Goal: Transaction & Acquisition: Purchase product/service

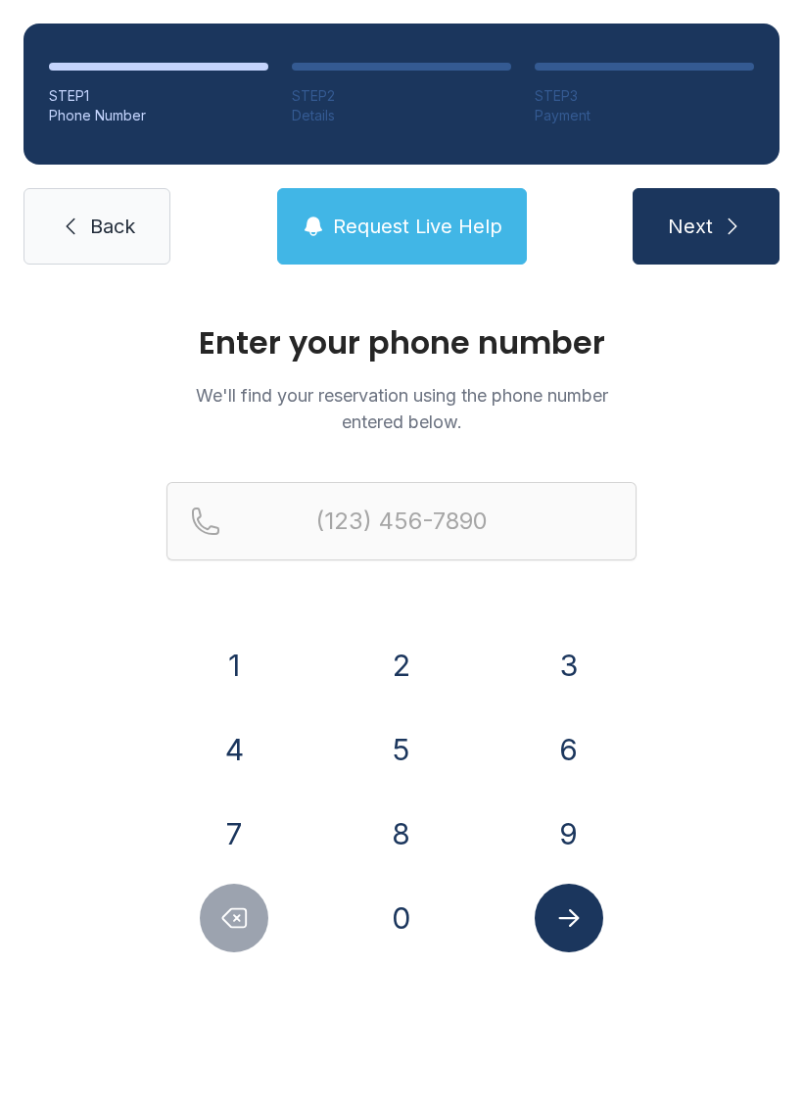
click at [80, 235] on icon at bounding box center [71, 227] width 24 height 24
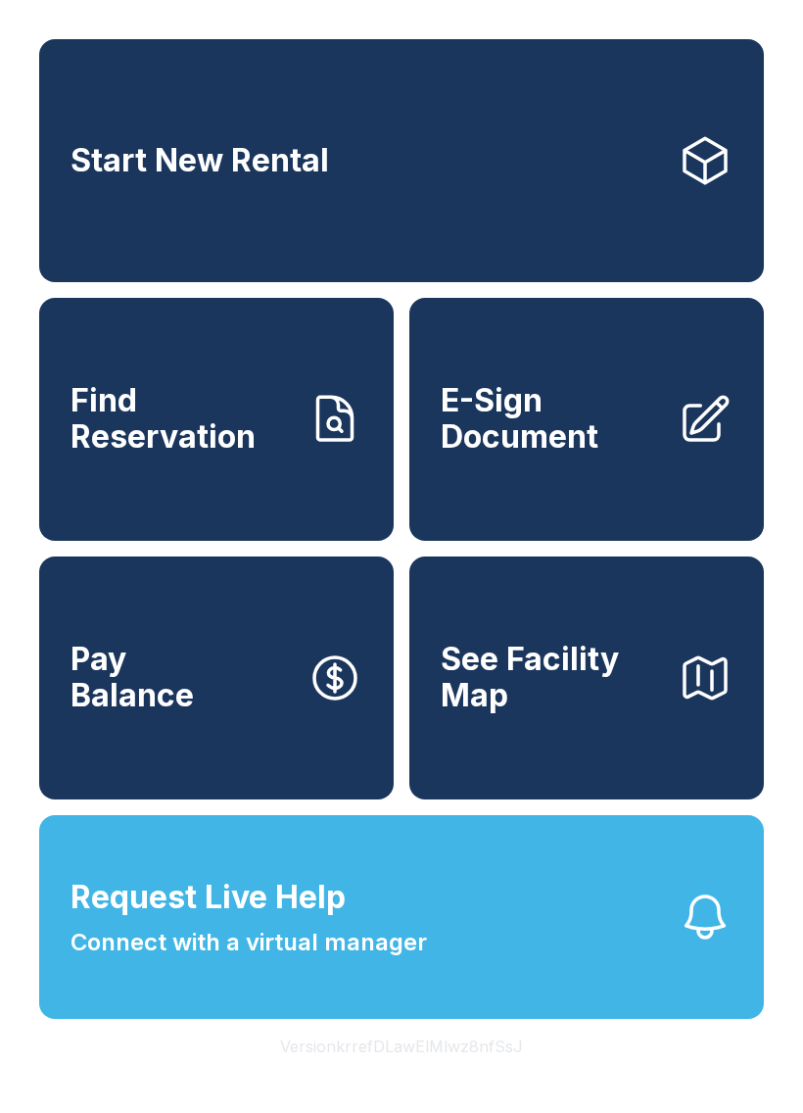
click at [198, 146] on link "Start New Rental" at bounding box center [401, 160] width 725 height 243
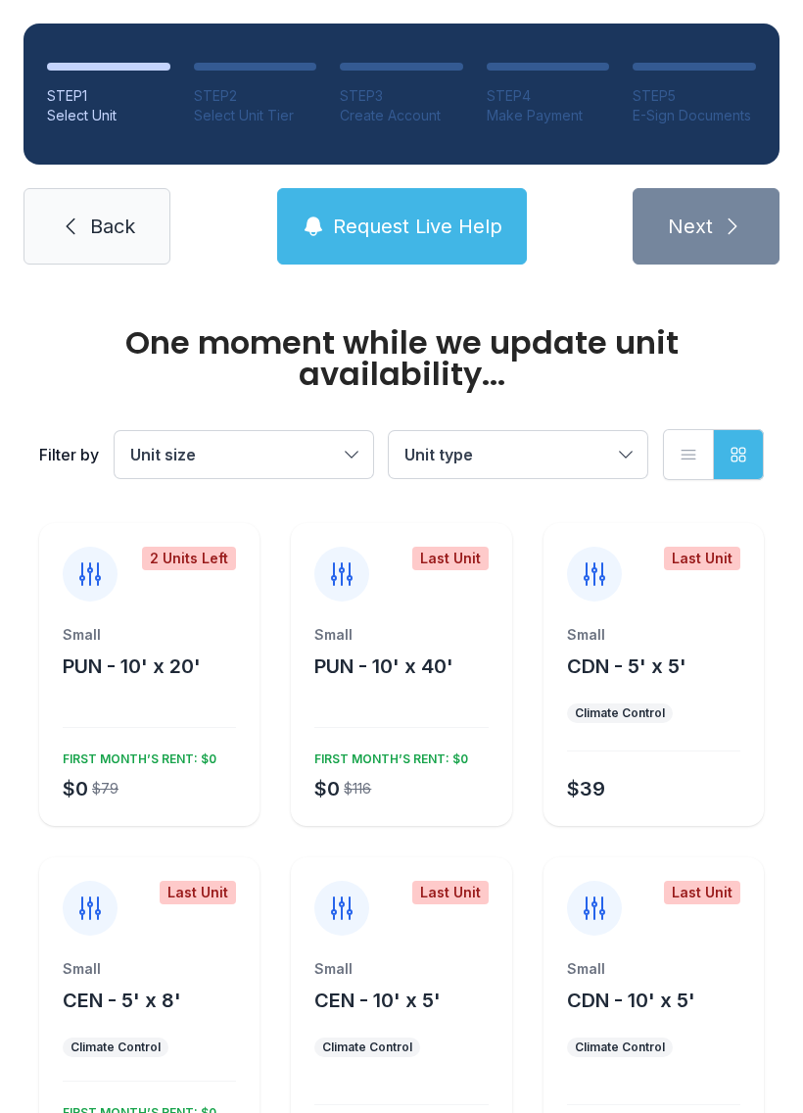
click at [187, 447] on span "Unit size" at bounding box center [163, 455] width 66 height 20
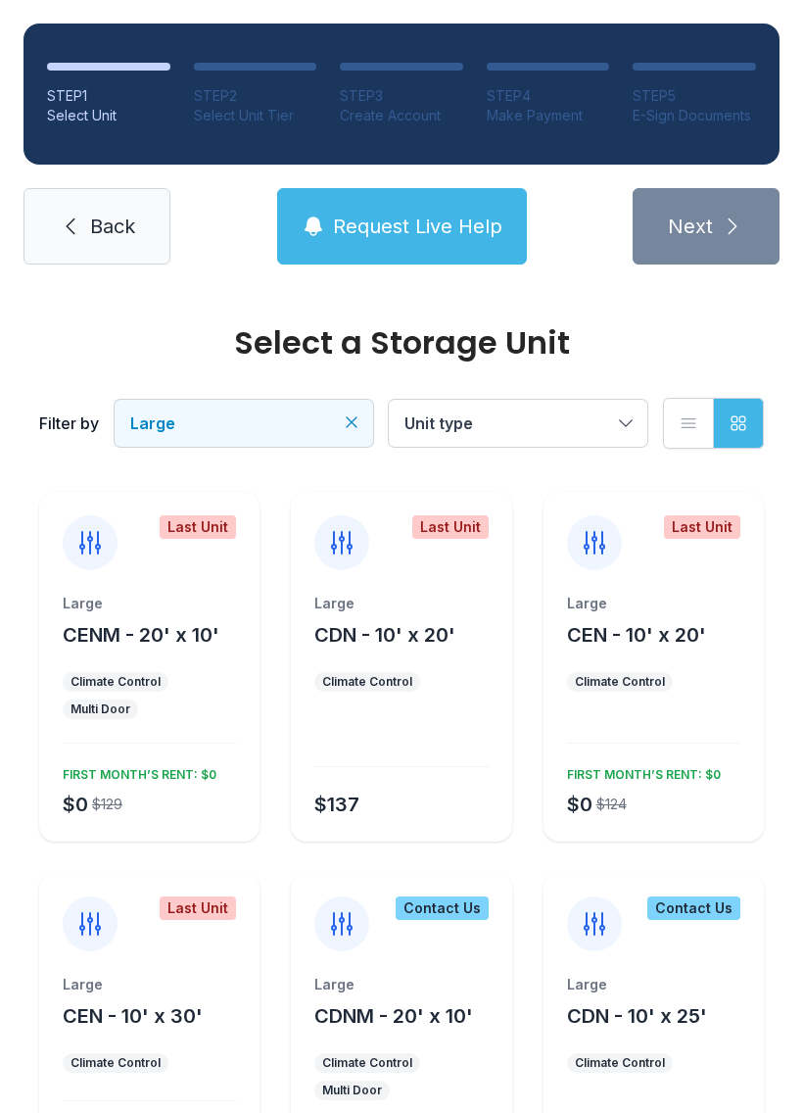
click at [189, 738] on div "Large CENM - 20' x 10' Climate Control Multi Door $0 $129 FIRST MONTH’S RENT: $0" at bounding box center [149, 718] width 220 height 248
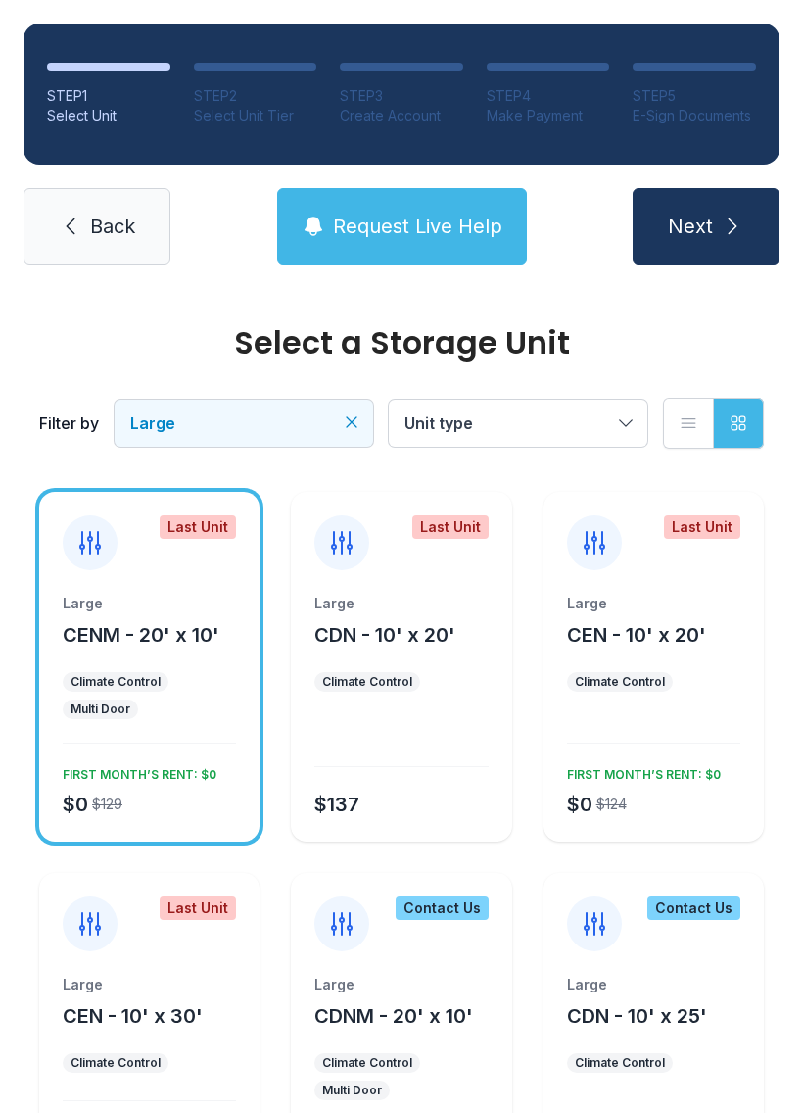
click at [365, 242] on button "Request Live Help" at bounding box center [402, 226] width 250 height 76
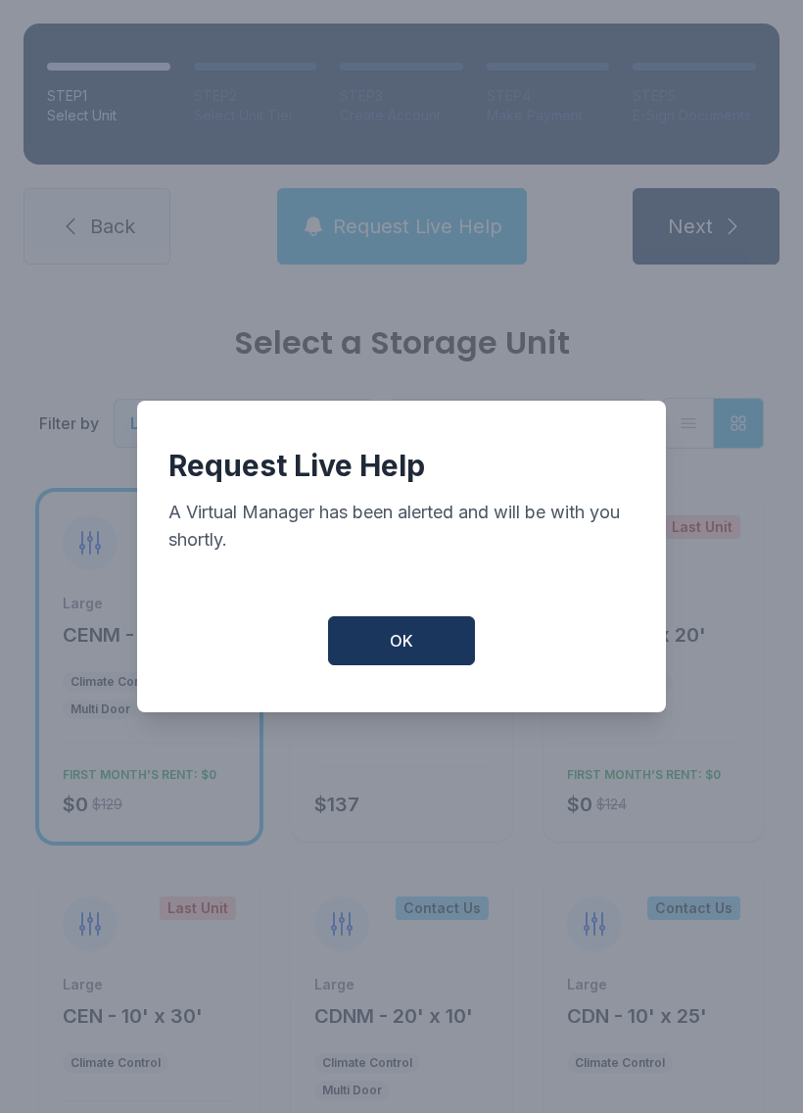
click at [385, 626] on button "OK" at bounding box center [401, 640] width 147 height 49
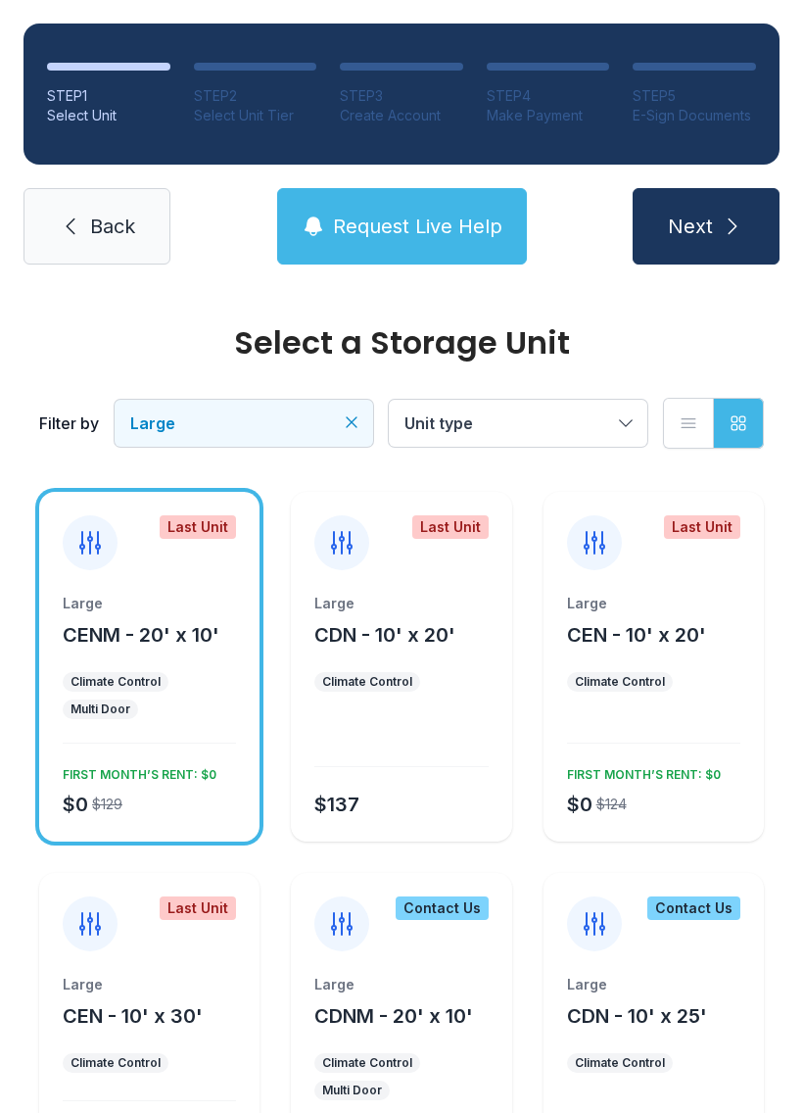
click at [374, 195] on button "Request Live Help" at bounding box center [402, 226] width 250 height 76
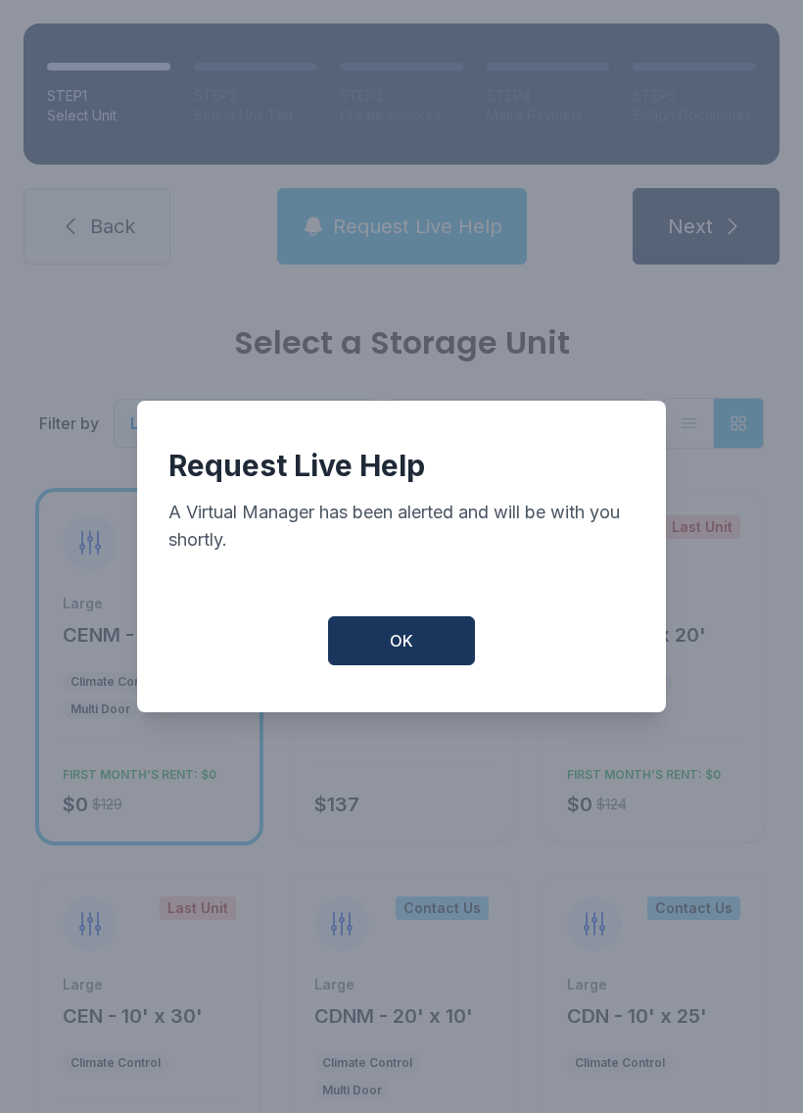
click at [362, 247] on div "Request Live Help A Virtual Manager has been alerted and will be with you short…" at bounding box center [401, 556] width 803 height 1113
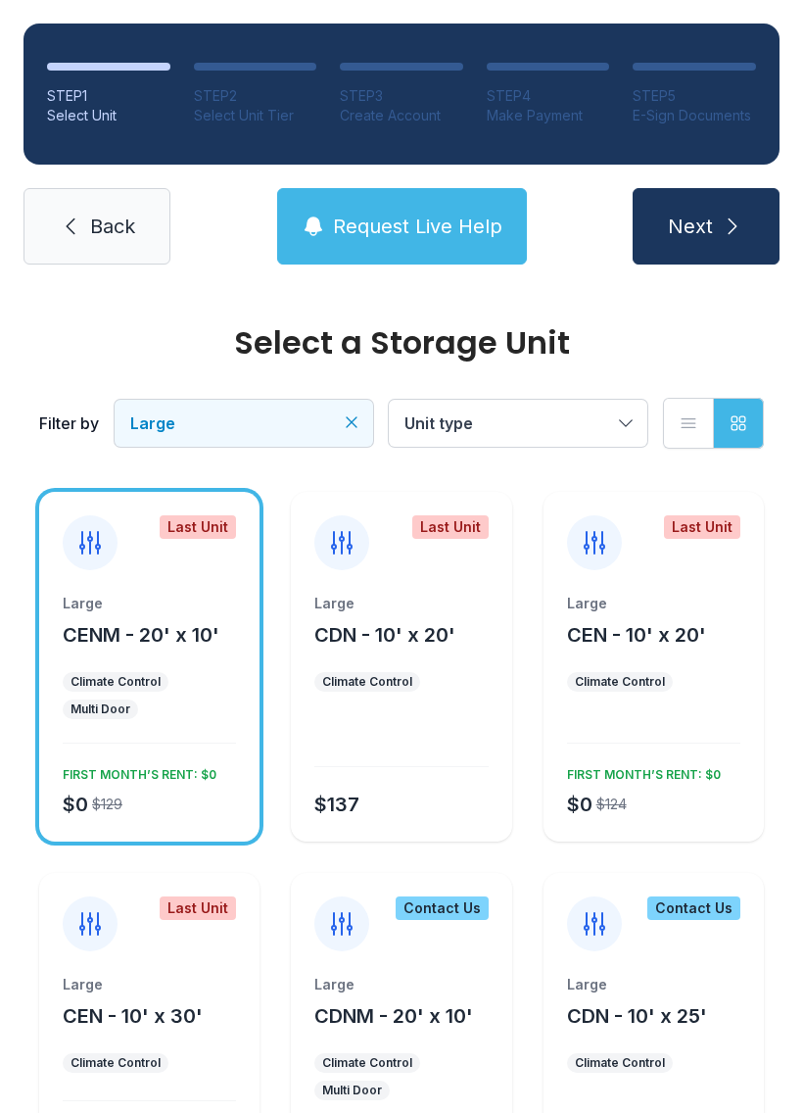
click at [341, 225] on span "Request Live Help" at bounding box center [417, 226] width 169 height 27
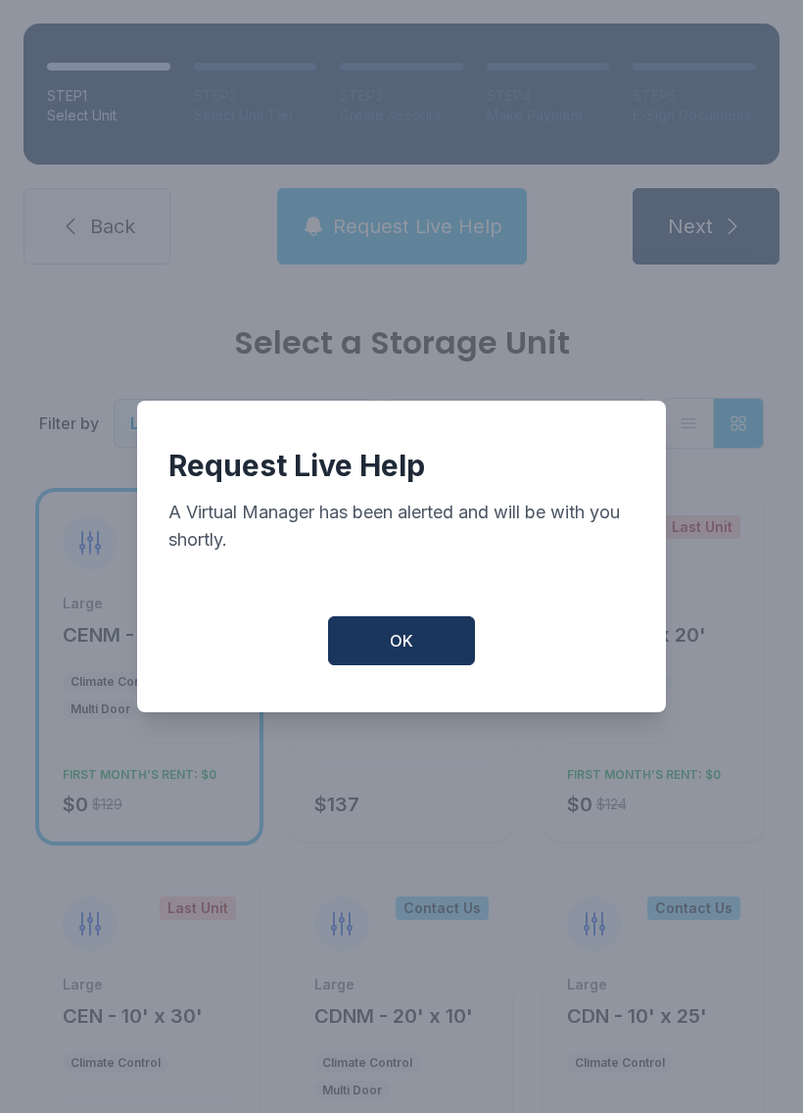
click at [397, 663] on button "OK" at bounding box center [401, 640] width 147 height 49
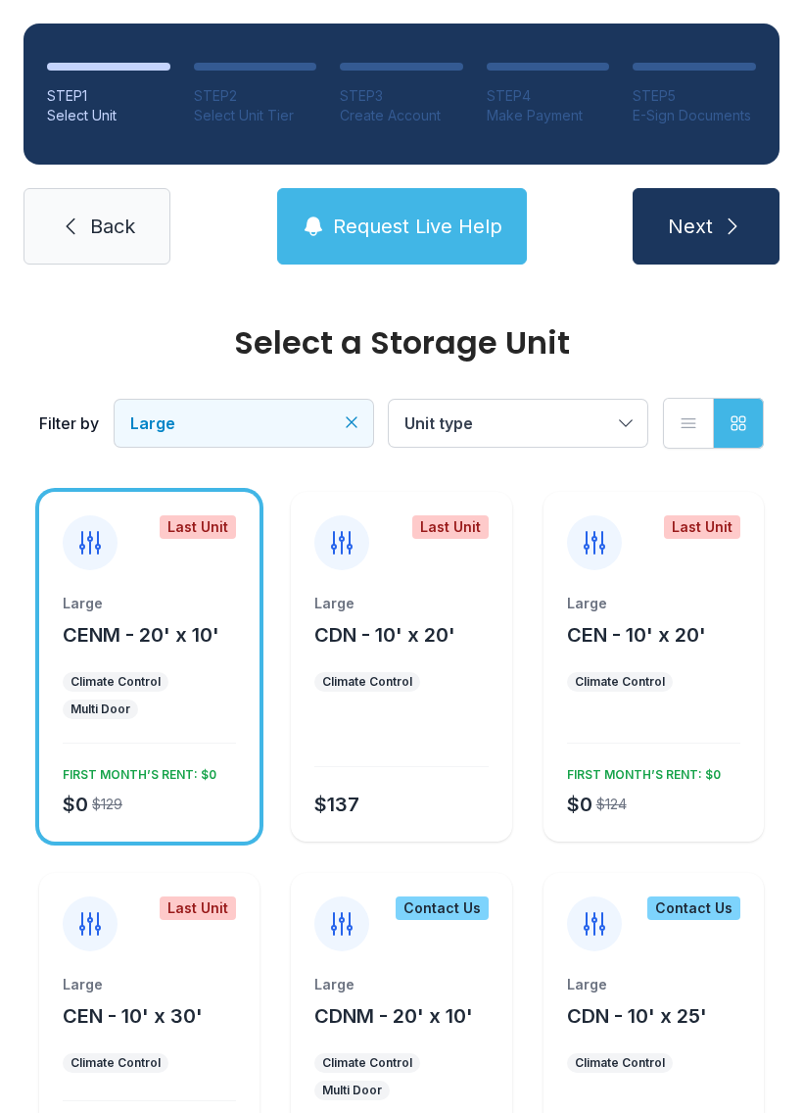
click at [97, 234] on span "Back" at bounding box center [112, 226] width 45 height 27
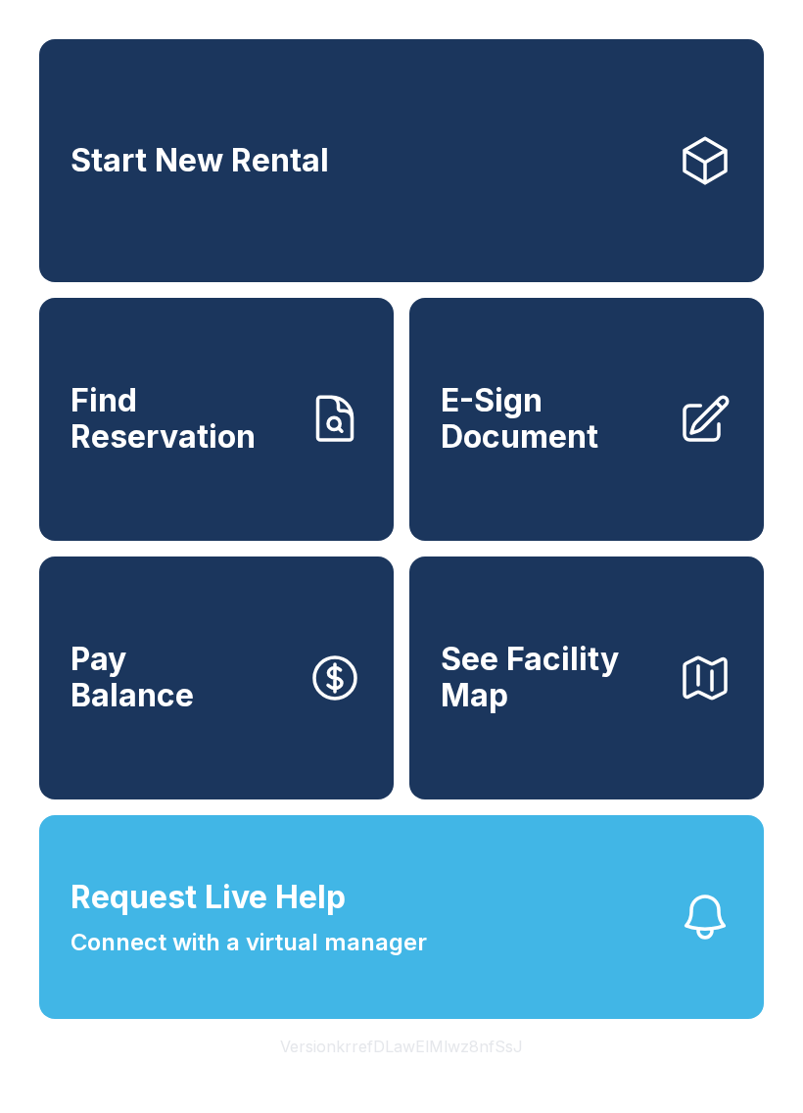
click at [380, 960] on span "Connect with a virtual manager" at bounding box center [249, 942] width 357 height 35
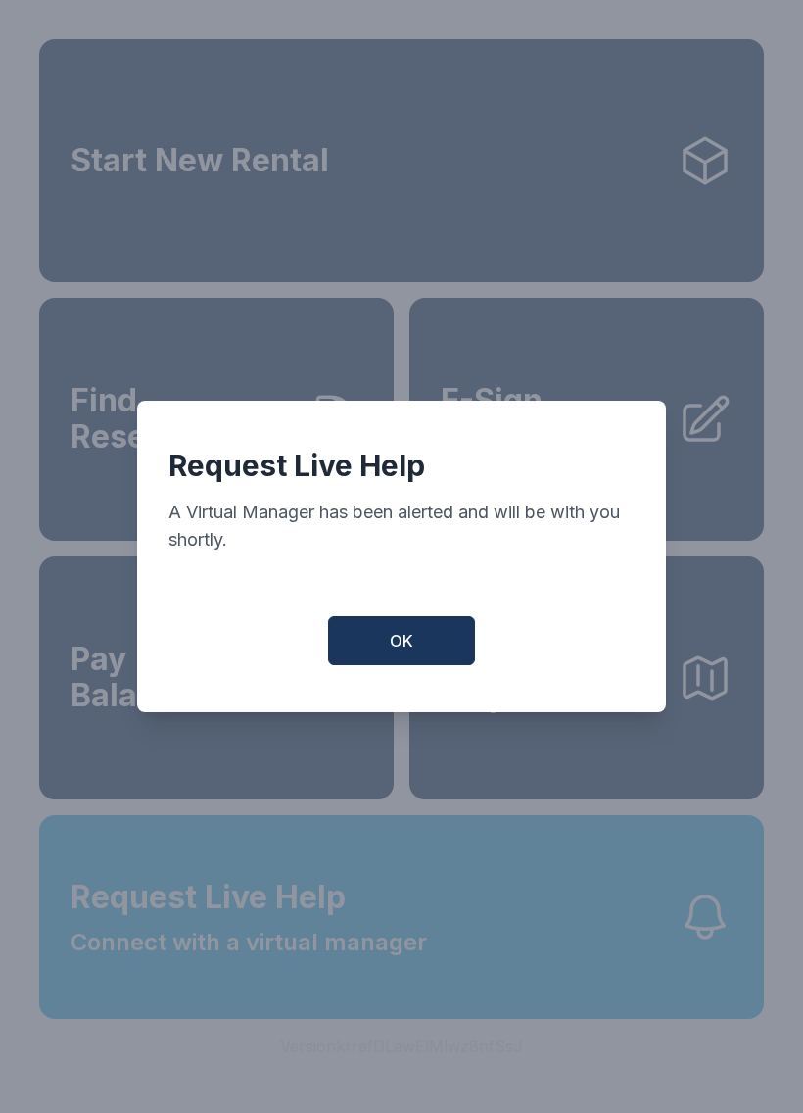
click at [418, 652] on button "OK" at bounding box center [401, 640] width 147 height 49
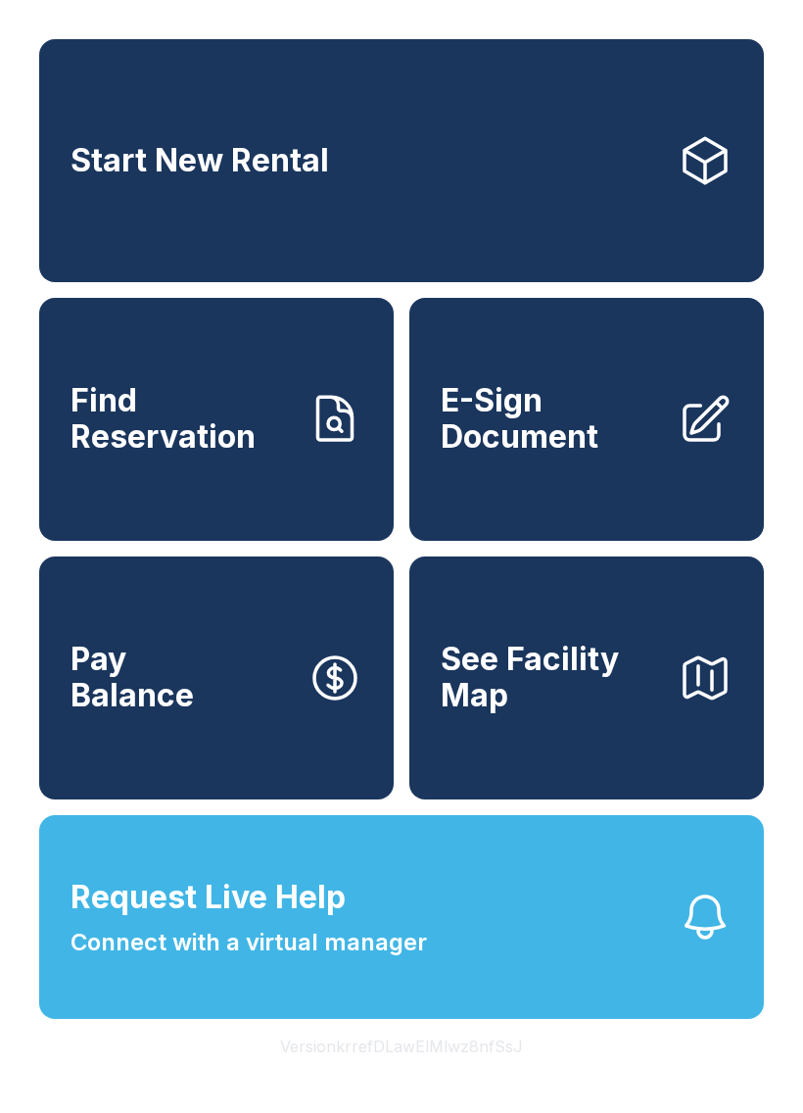
click at [529, 214] on link "Start New Rental" at bounding box center [401, 160] width 725 height 243
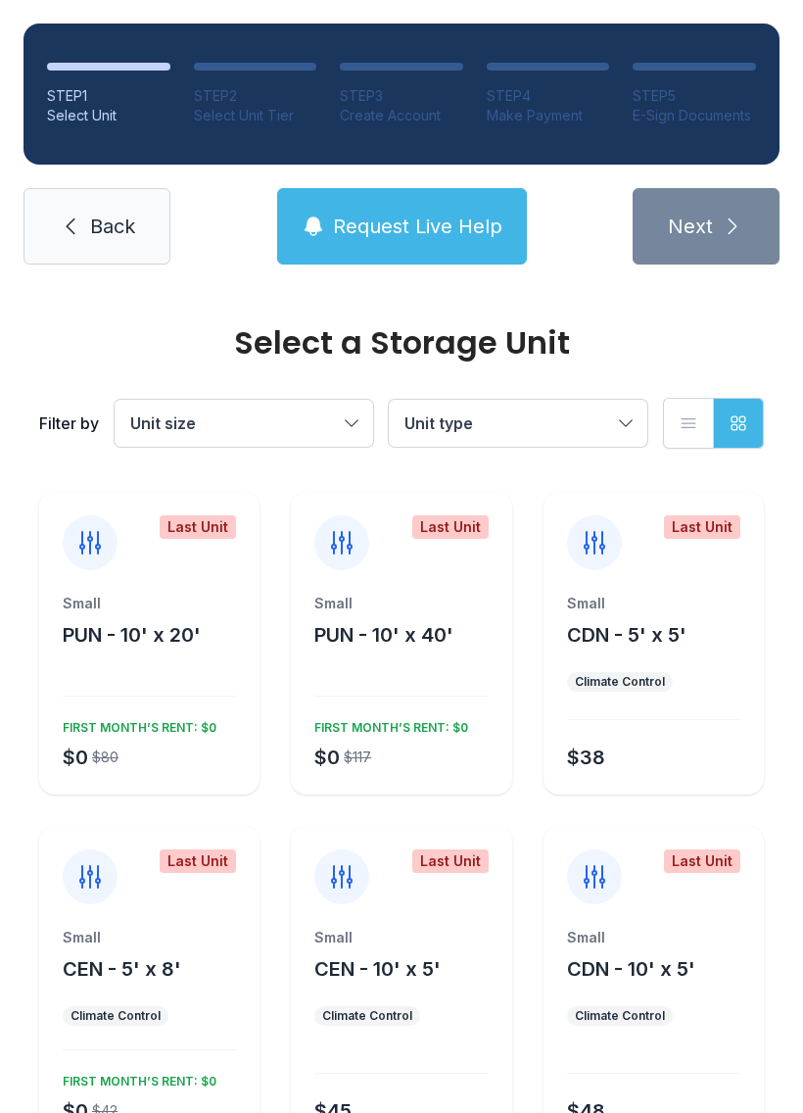
click at [278, 417] on span "Unit size" at bounding box center [234, 423] width 208 height 24
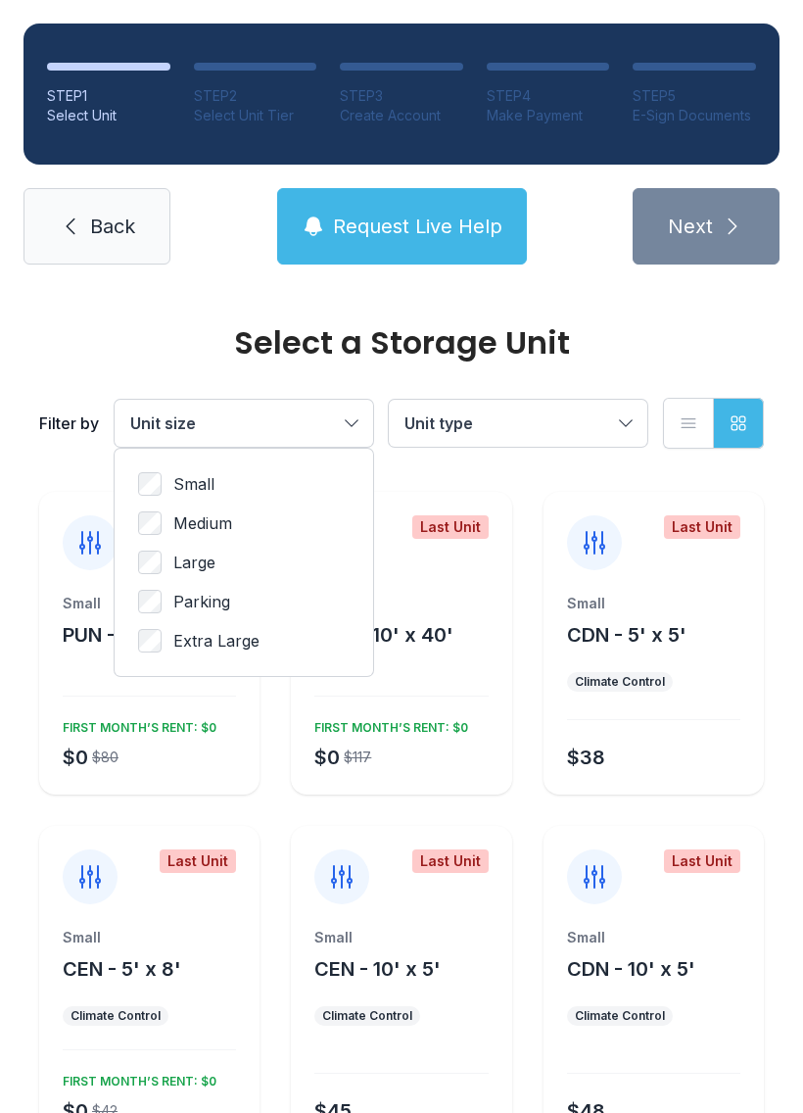
click at [270, 562] on label "Large" at bounding box center [244, 563] width 212 height 24
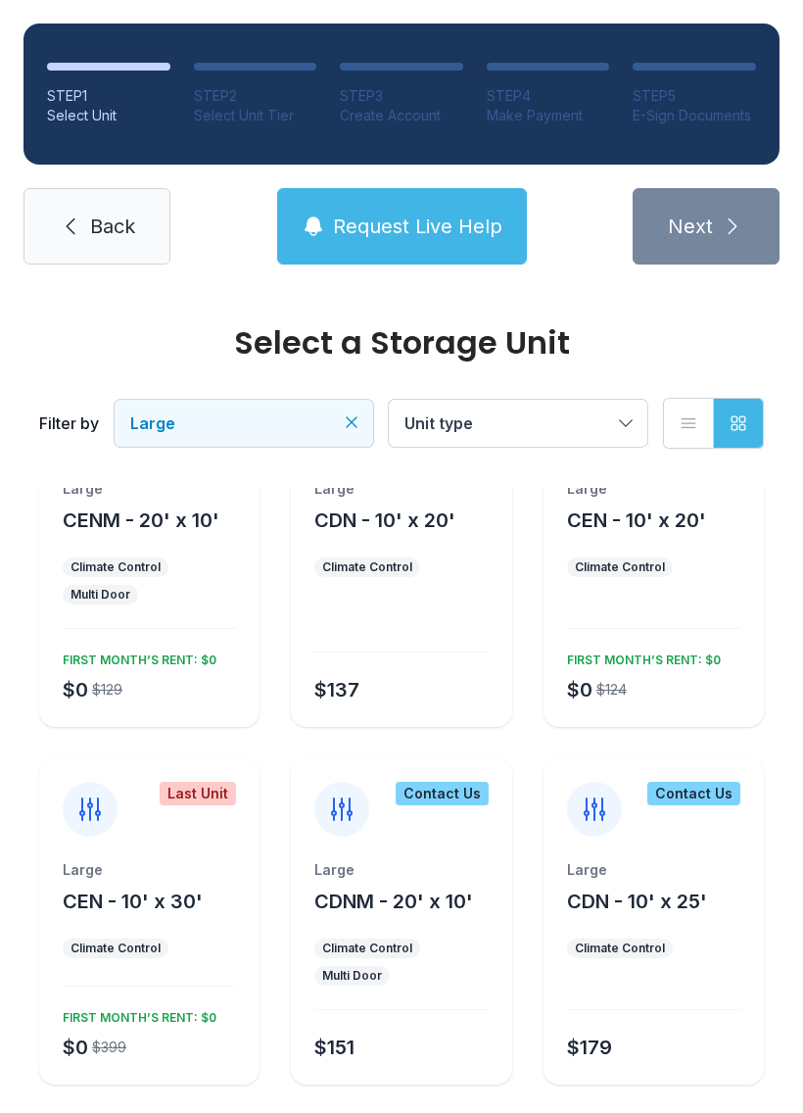
scroll to position [116, 0]
click at [684, 617] on div at bounding box center [653, 614] width 173 height 28
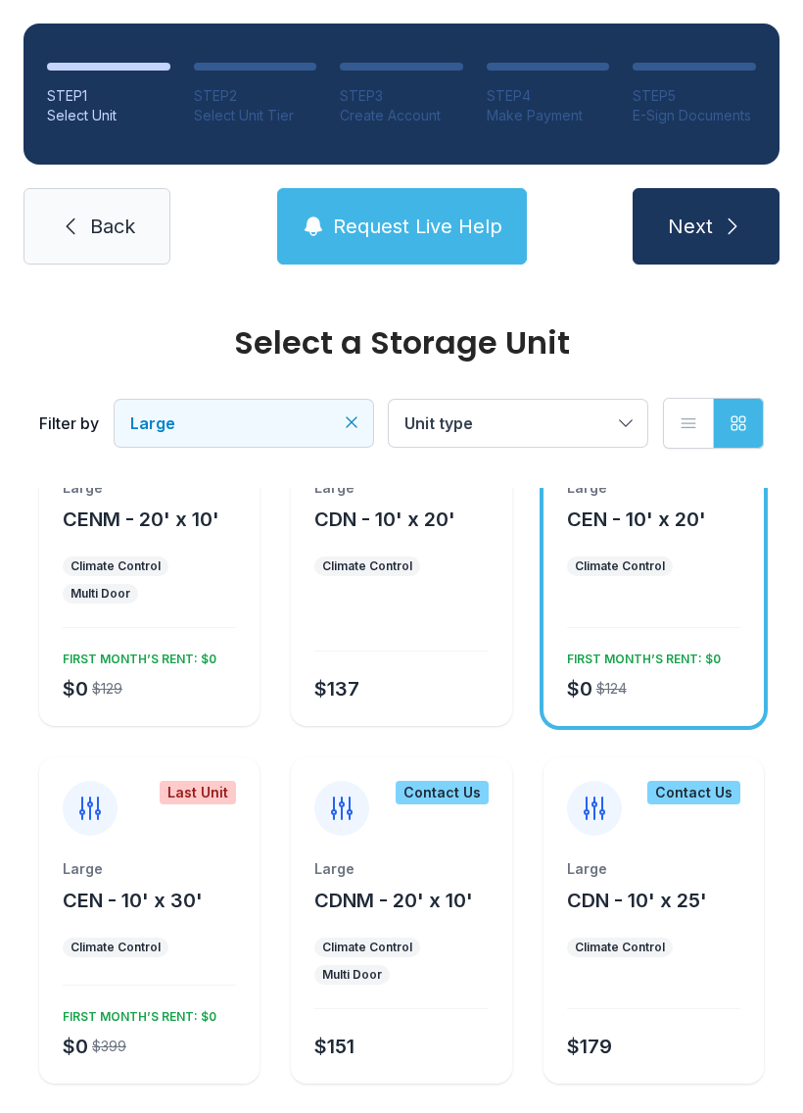
click at [740, 215] on icon "submit" at bounding box center [733, 227] width 24 height 24
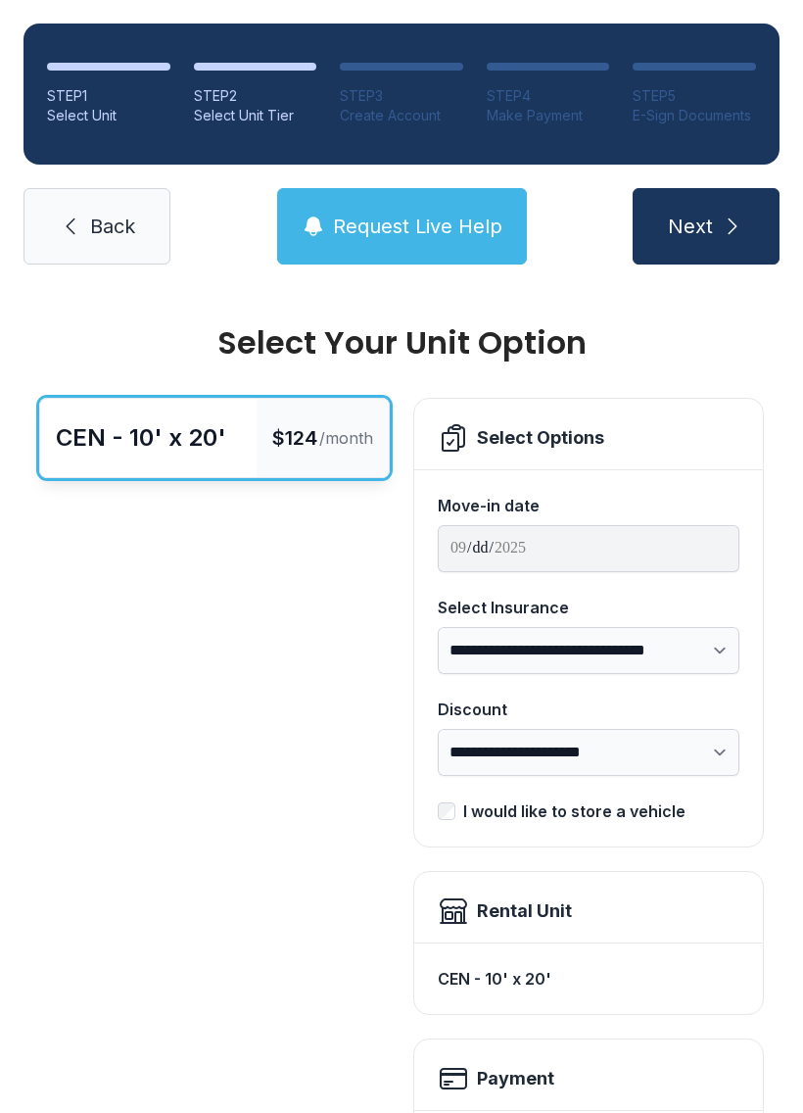
click at [412, 209] on button "Request Live Help" at bounding box center [402, 226] width 250 height 76
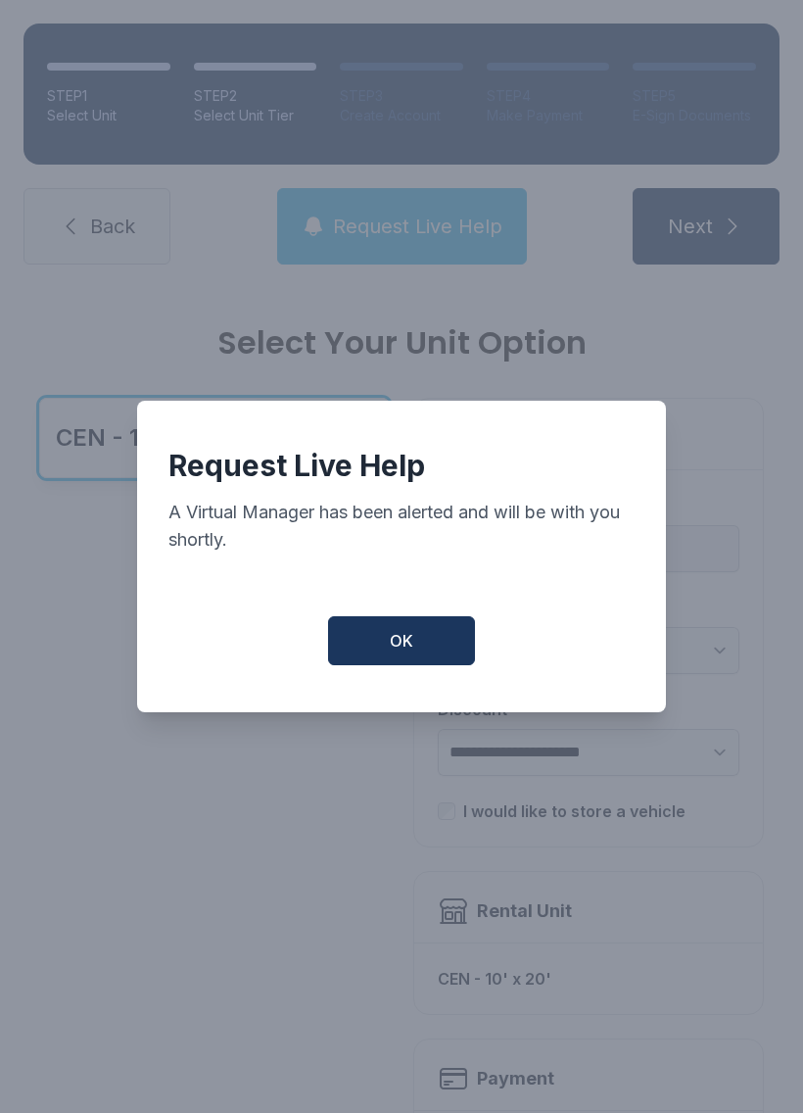
click at [379, 665] on button "OK" at bounding box center [401, 640] width 147 height 49
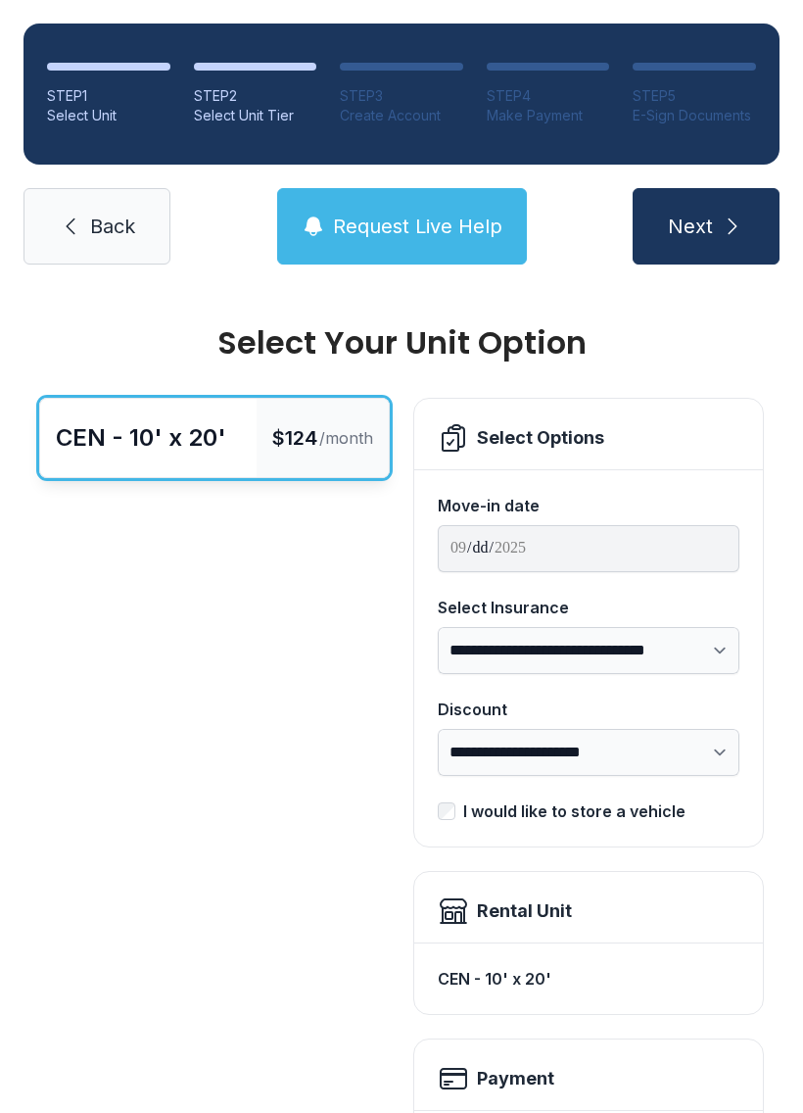
click at [422, 230] on span "Request Live Help" at bounding box center [417, 226] width 169 height 27
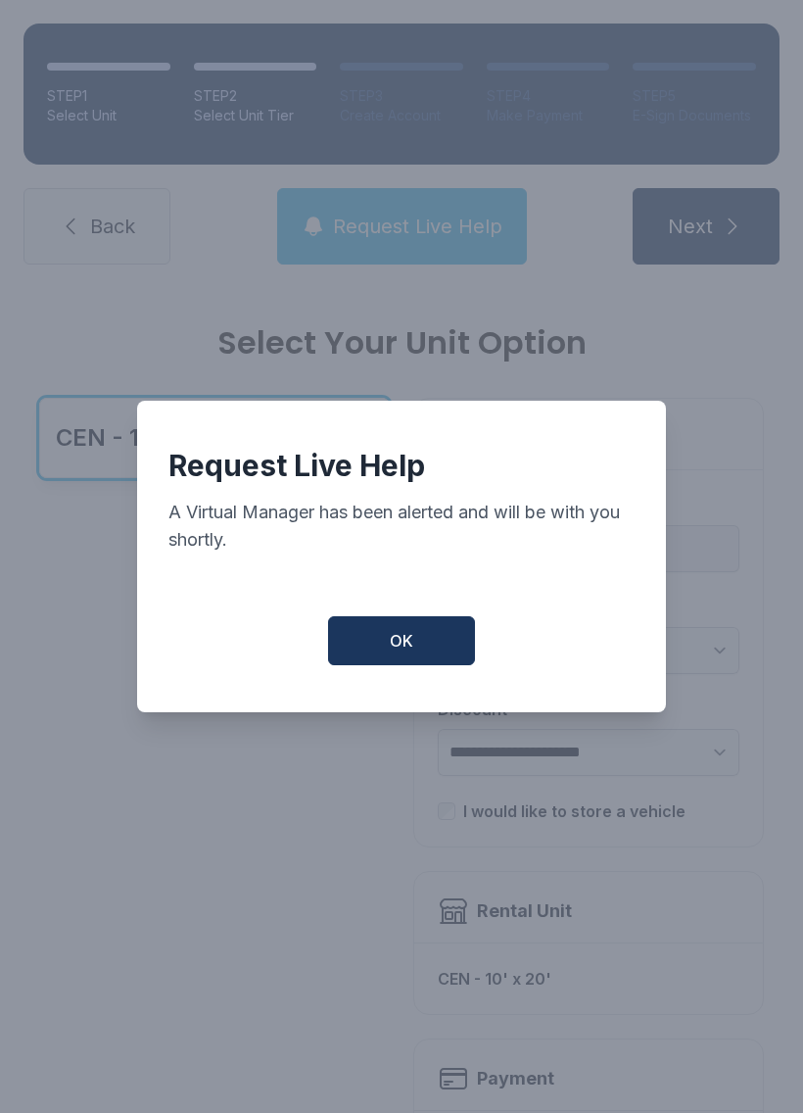
click at [370, 644] on button "OK" at bounding box center [401, 640] width 147 height 49
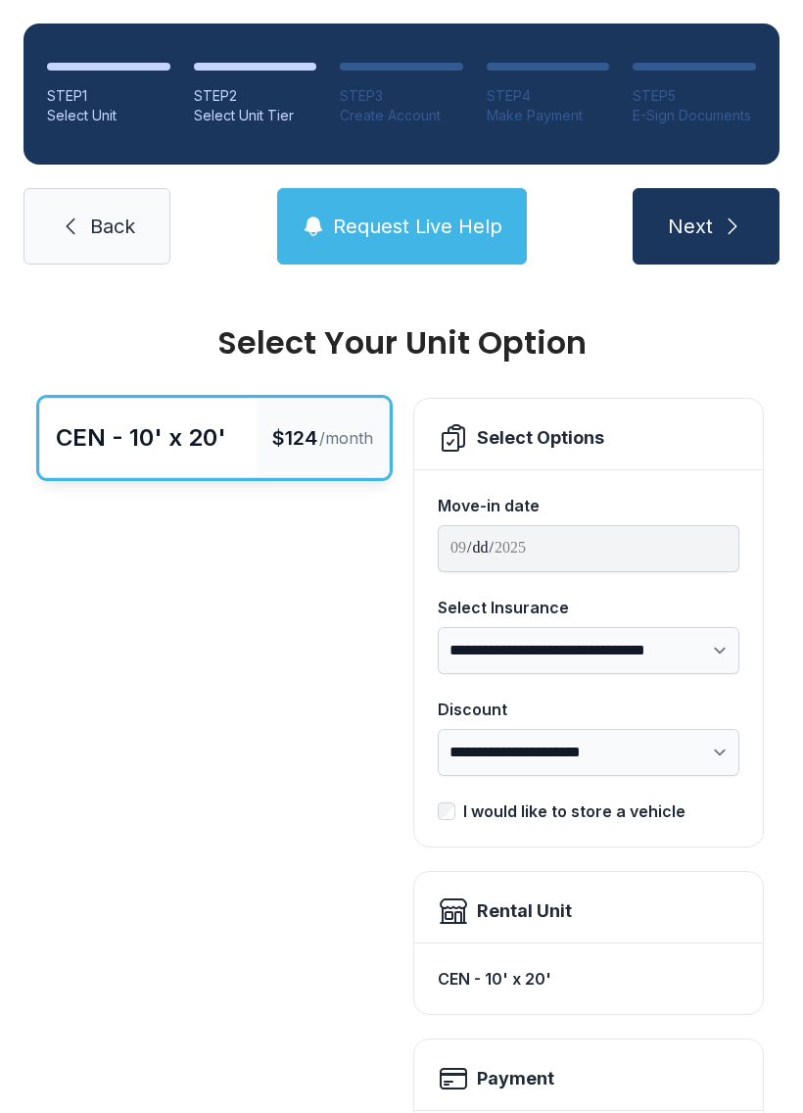
click at [86, 214] on link "Back" at bounding box center [97, 226] width 147 height 76
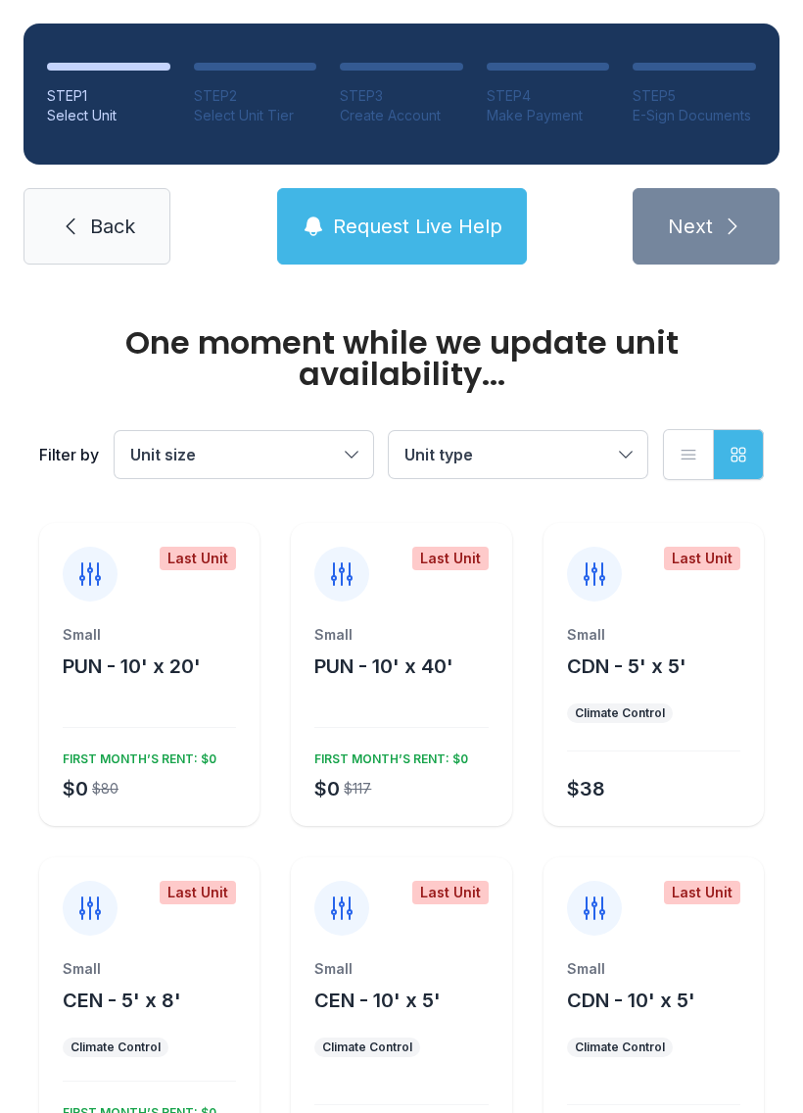
click at [242, 472] on button "Unit size" at bounding box center [244, 454] width 259 height 47
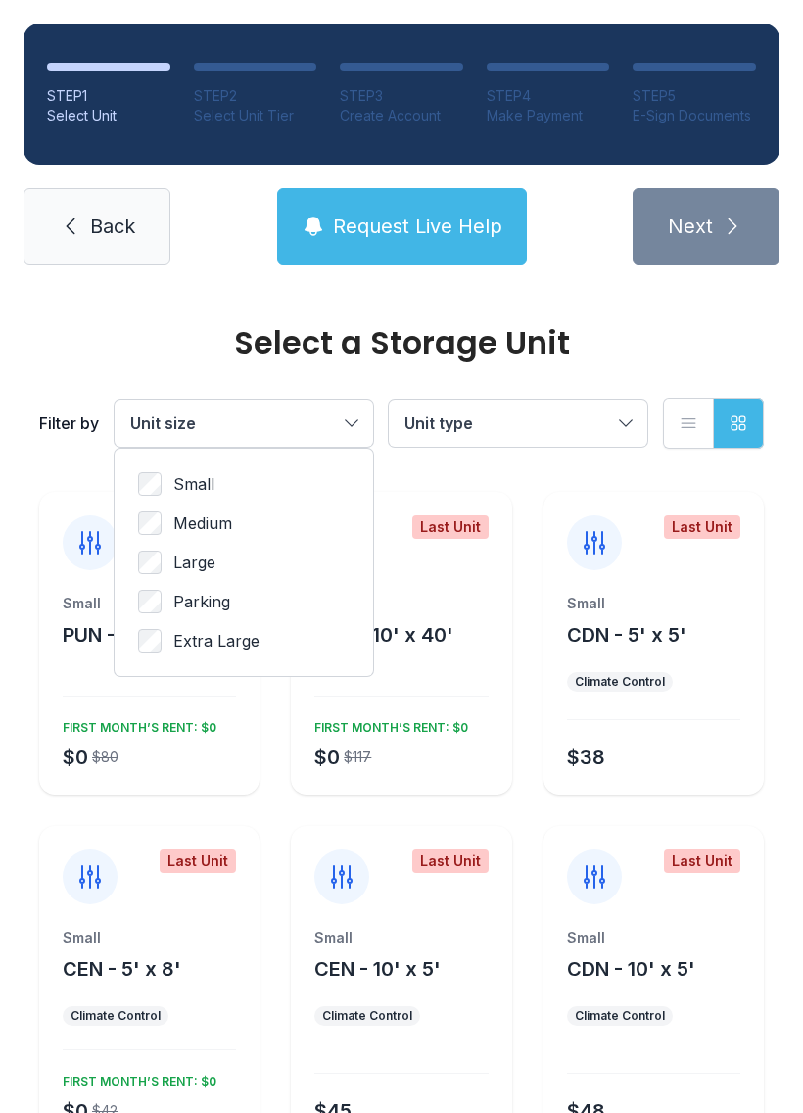
click at [188, 606] on span "Parking" at bounding box center [201, 602] width 57 height 24
click at [167, 554] on label "Large" at bounding box center [244, 563] width 212 height 24
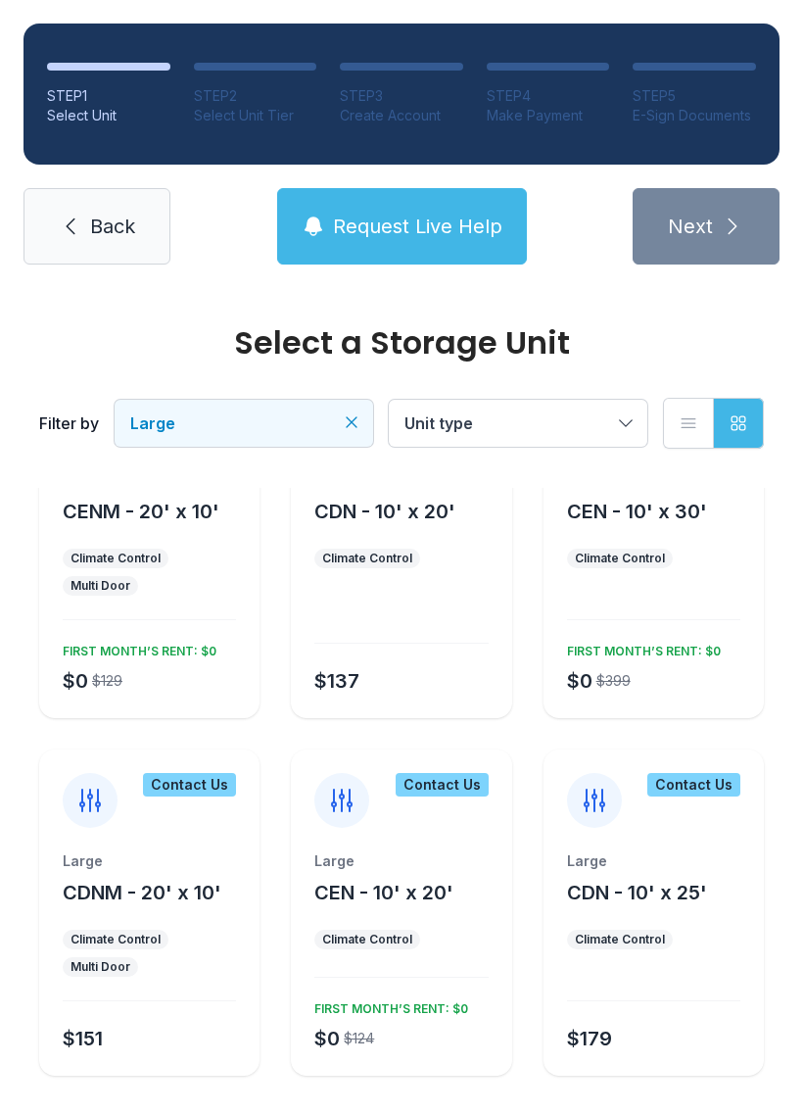
scroll to position [121, 0]
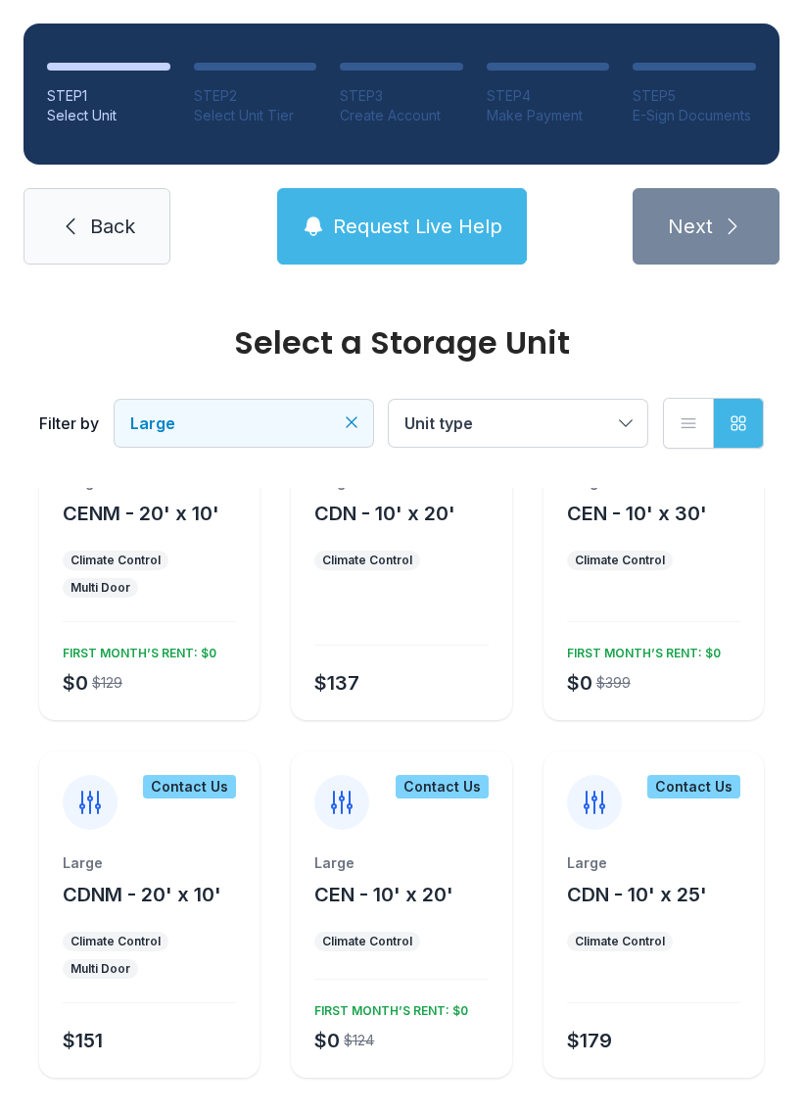
click at [379, 866] on div "Large" at bounding box center [400, 863] width 173 height 20
click at [437, 947] on ul "Climate Control" at bounding box center [400, 942] width 173 height 20
click at [417, 999] on div "FIRST MONTH’S RENT: $0" at bounding box center [388, 1007] width 162 height 24
click at [451, 791] on div "Contact Us" at bounding box center [442, 787] width 93 height 24
click at [439, 776] on div "Contact Us" at bounding box center [442, 787] width 93 height 24
